Goal: Navigation & Orientation: Find specific page/section

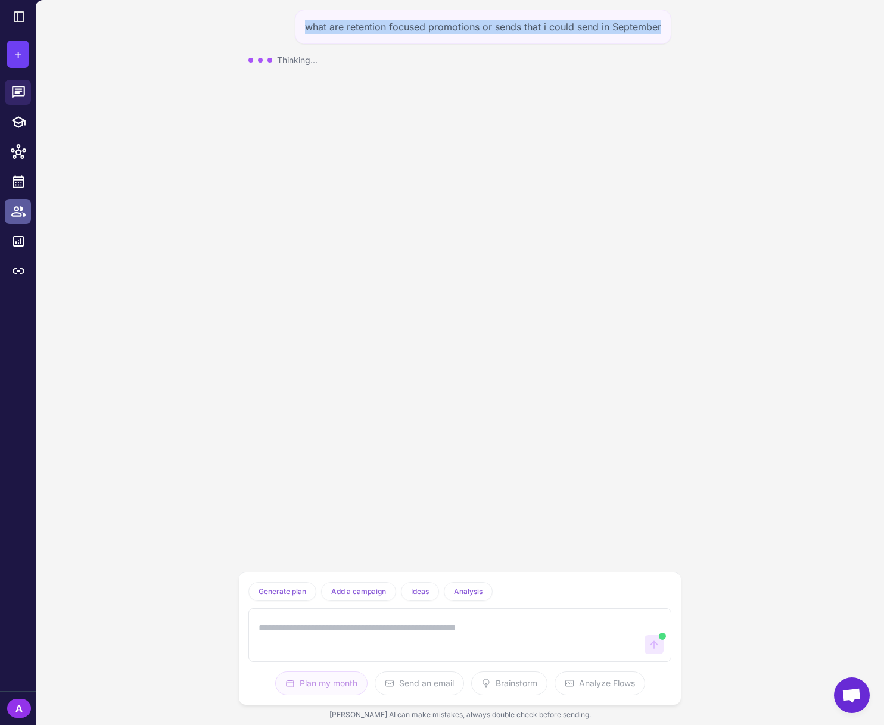
click at [15, 208] on icon at bounding box center [18, 211] width 15 height 15
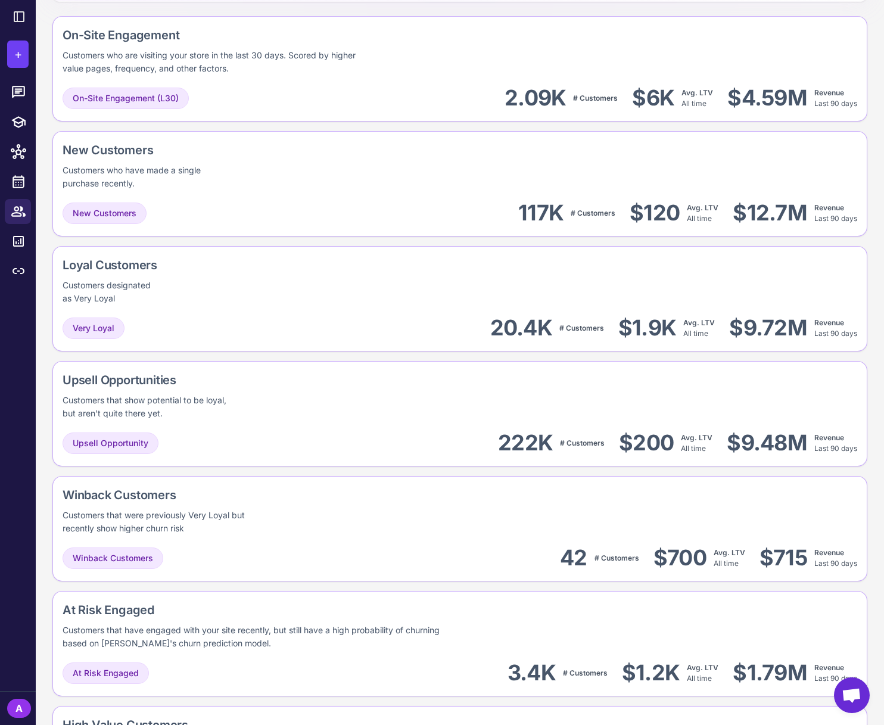
scroll to position [359, 0]
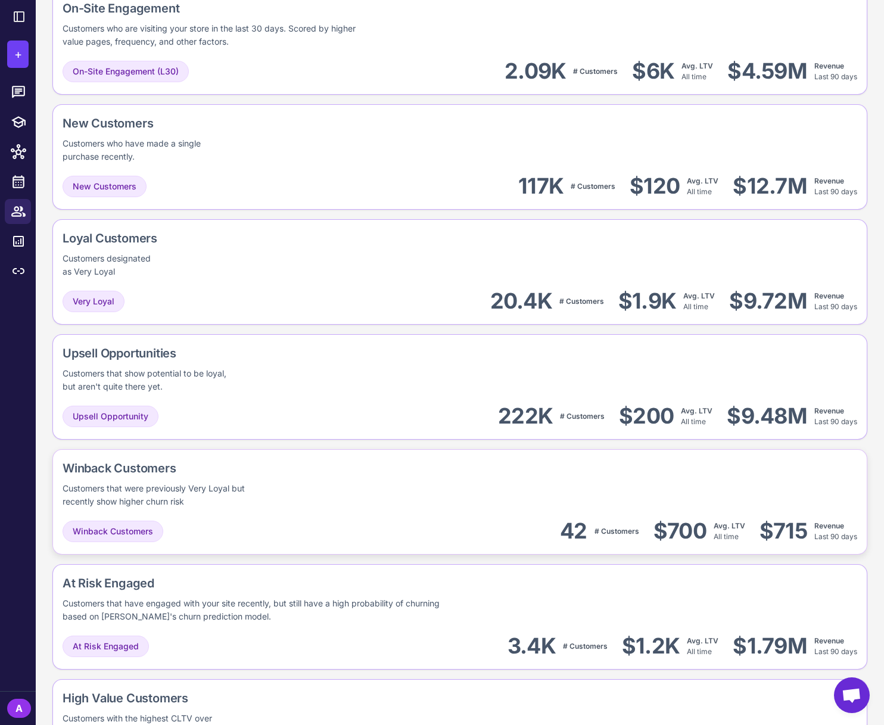
click at [336, 482] on div "Winback Customers Customers that were previously Very Loyal but recently show h…" at bounding box center [216, 483] width 306 height 49
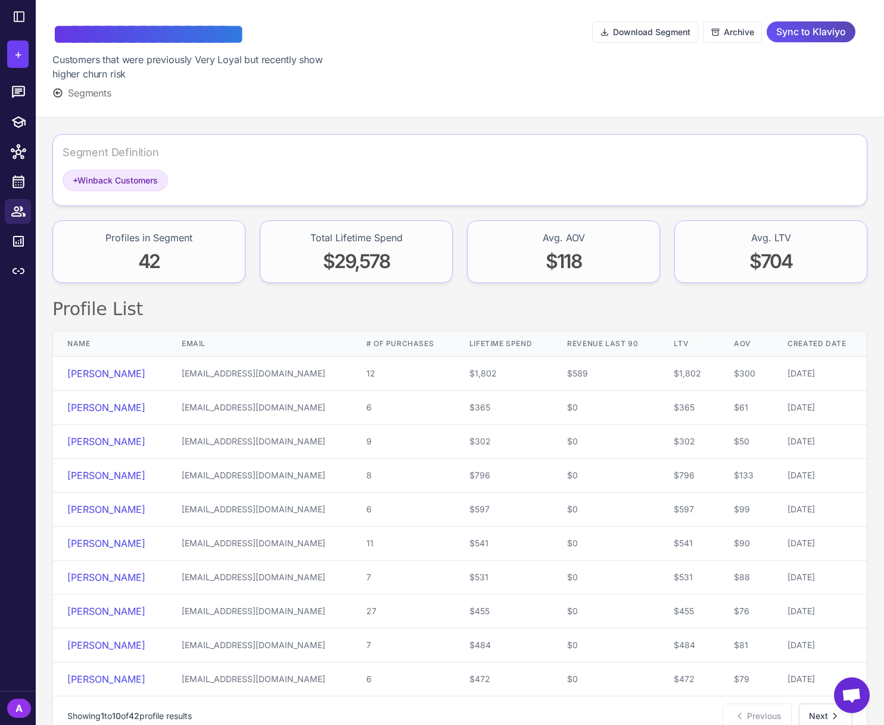
click at [821, 33] on span "Sync to Klaviyo" at bounding box center [811, 31] width 70 height 21
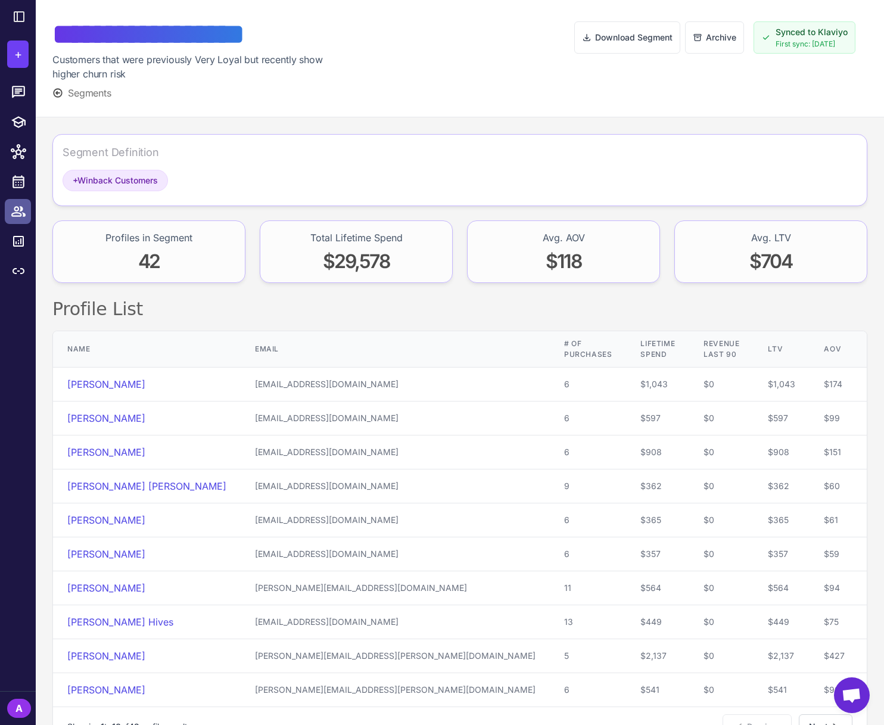
click at [17, 210] on icon at bounding box center [18, 211] width 14 height 10
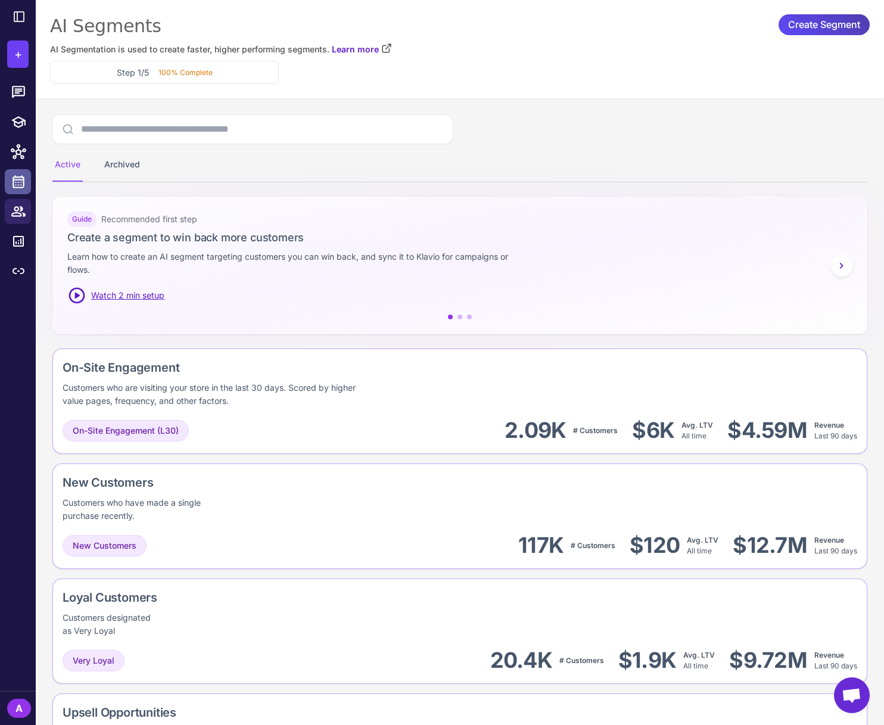
click at [21, 190] on link at bounding box center [18, 181] width 26 height 25
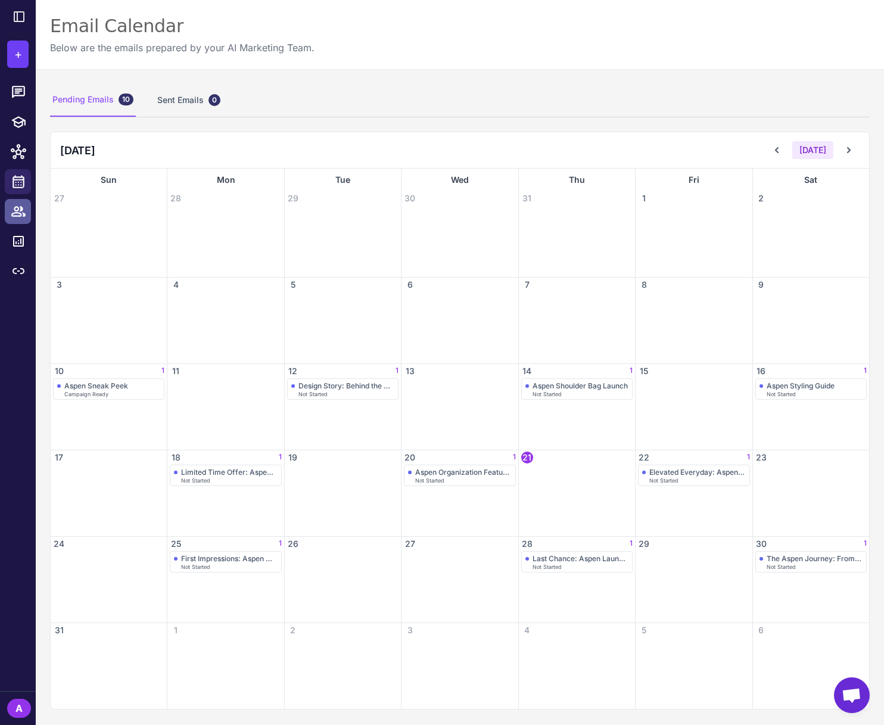
click at [21, 211] on icon at bounding box center [18, 211] width 15 height 15
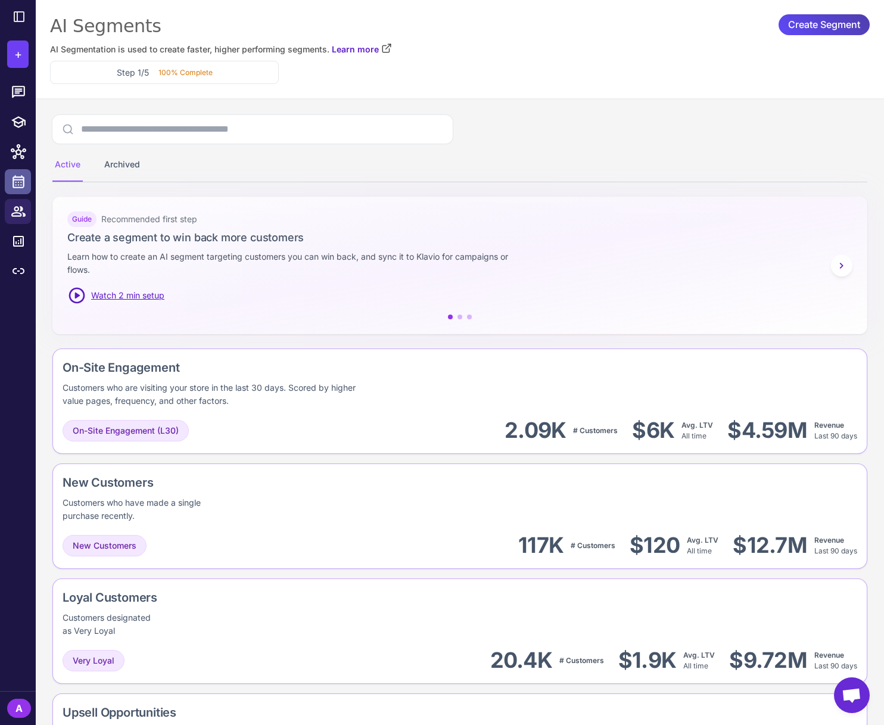
click at [23, 186] on icon at bounding box center [19, 181] width 12 height 13
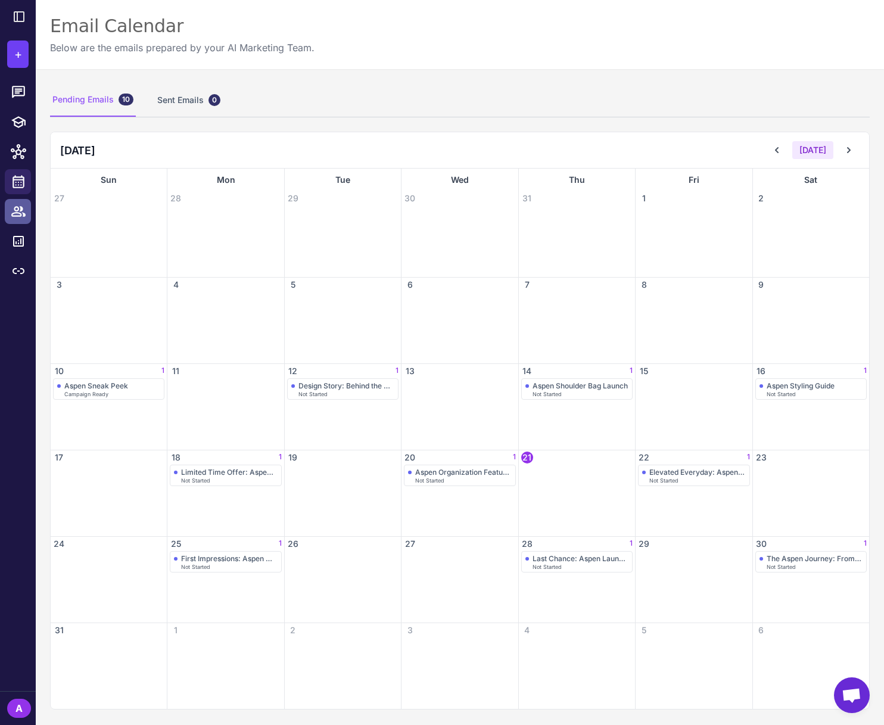
click at [23, 213] on icon at bounding box center [18, 211] width 14 height 10
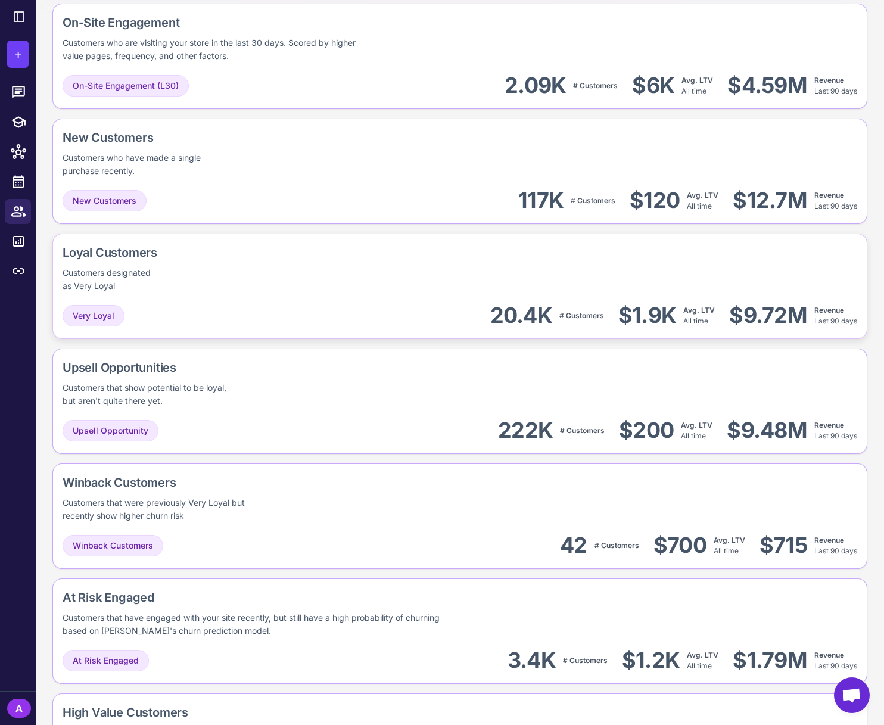
scroll to position [358, 0]
